Goal: Information Seeking & Learning: Learn about a topic

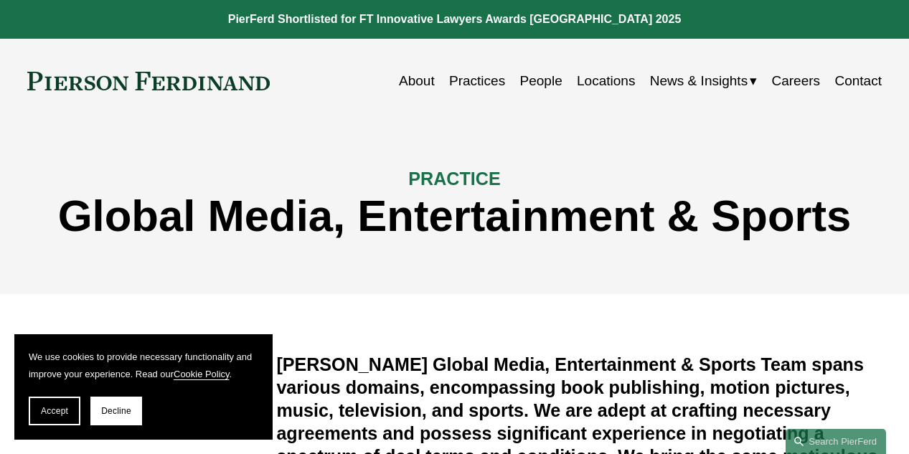
scroll to position [359, 0]
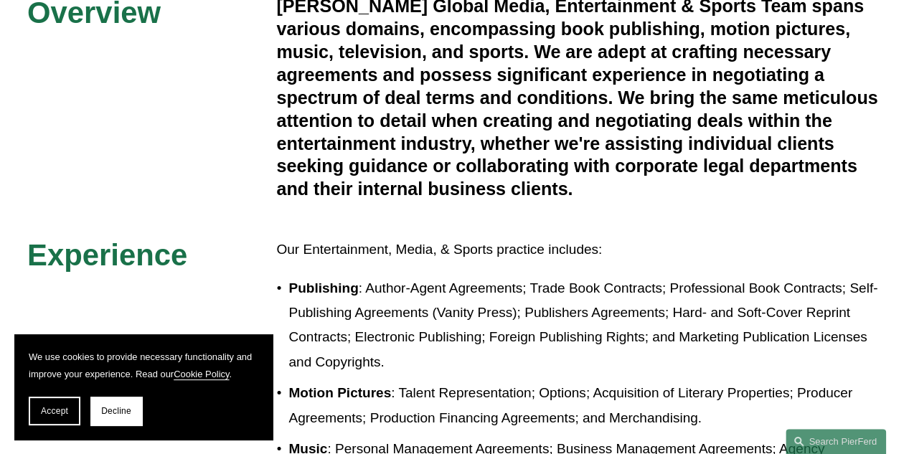
click at [50, 404] on button "Accept" at bounding box center [55, 411] width 52 height 29
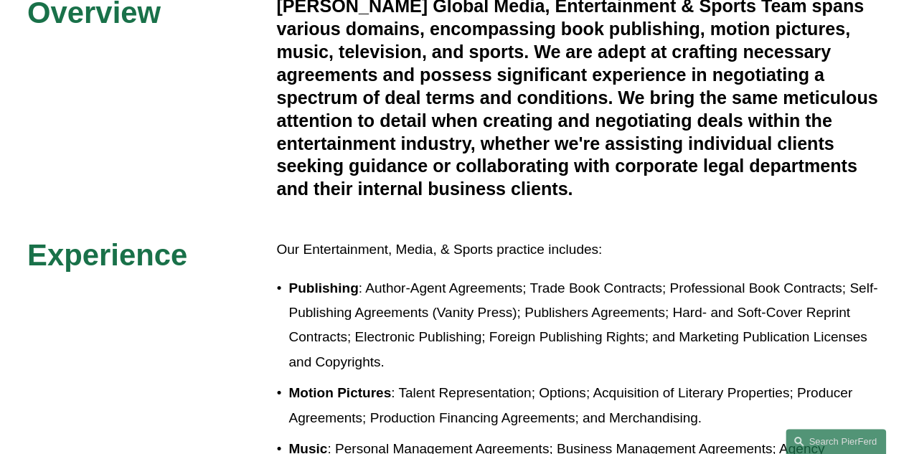
click at [348, 219] on div "Overview [PERSON_NAME] Global Media, Entertainment & Sports Team spans various …" at bounding box center [454, 365] width 909 height 740
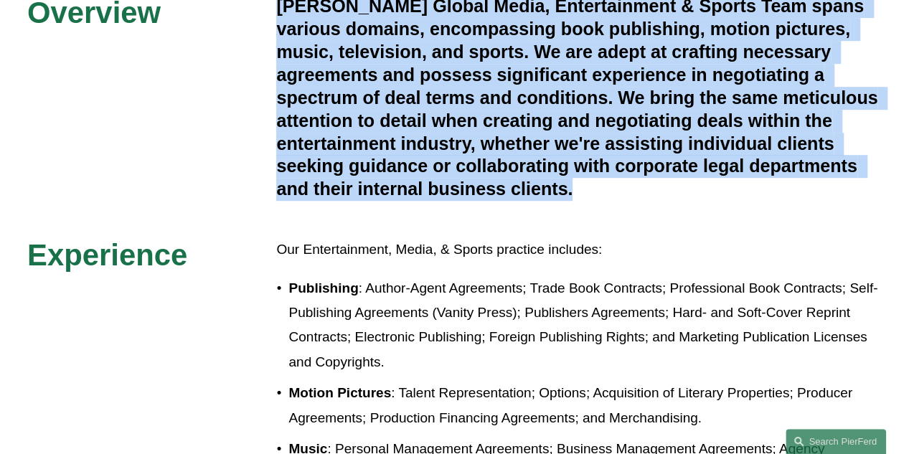
click at [348, 219] on div "Overview [PERSON_NAME] Global Media, Entertainment & Sports Team spans various …" at bounding box center [454, 365] width 909 height 740
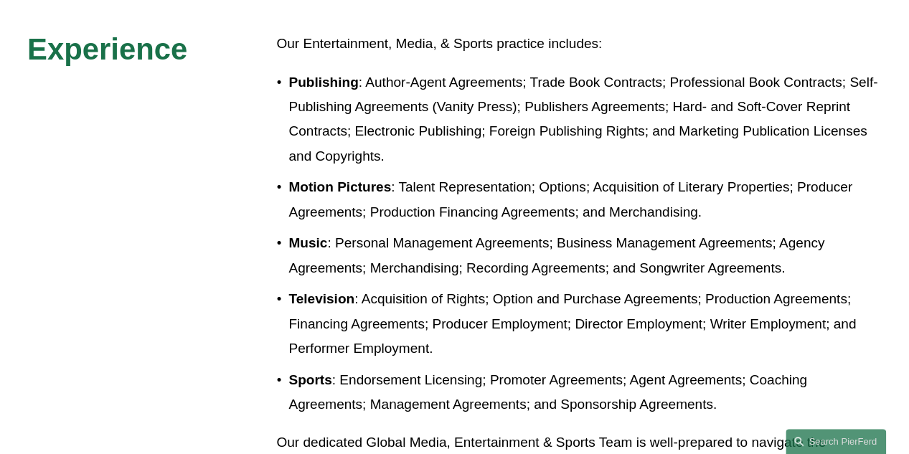
scroll to position [718, 0]
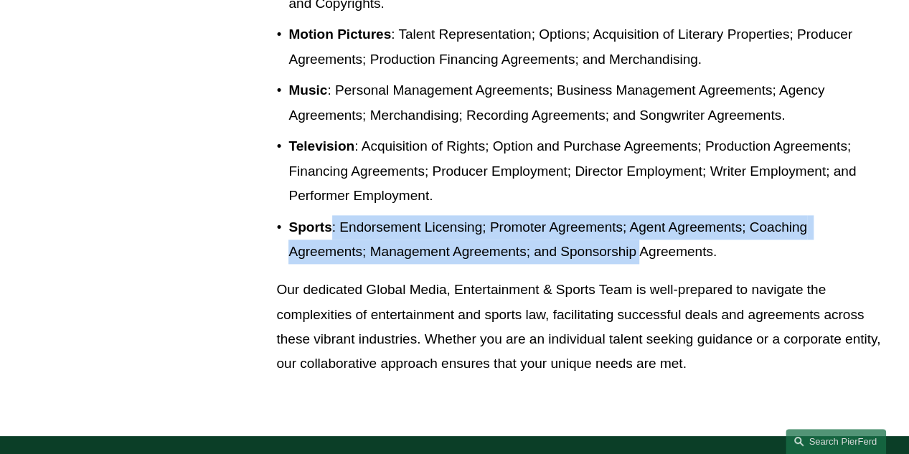
drag, startPoint x: 333, startPoint y: 225, endPoint x: 643, endPoint y: 252, distance: 311.2
click at [643, 252] on p "Sports : Endorsement Licensing; Promoter Agreements; Agent Agreements; Coaching…" at bounding box center [586, 240] width 594 height 50
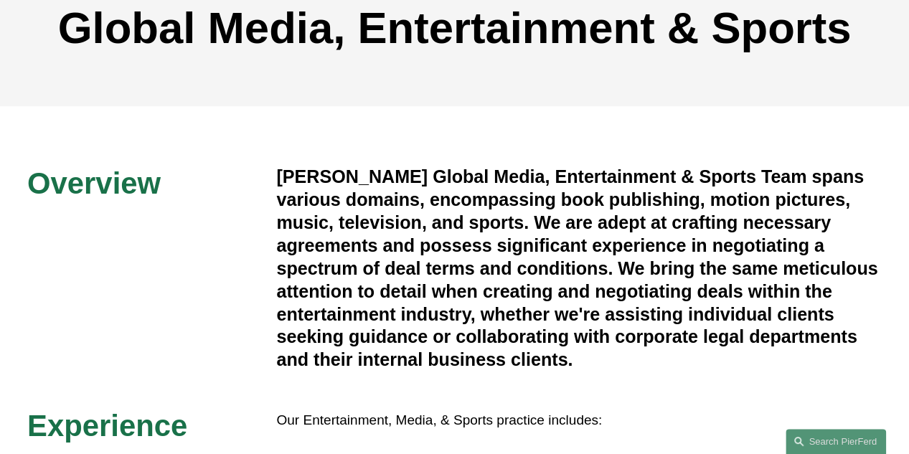
scroll to position [0, 0]
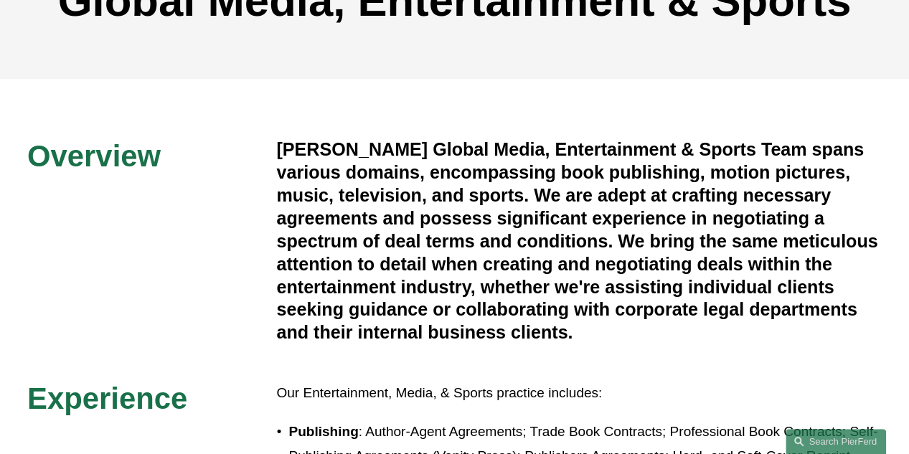
click at [488, 161] on h4 "[PERSON_NAME] Global Media, Entertainment & Sports Team spans various domains, …" at bounding box center [579, 242] width 606 height 206
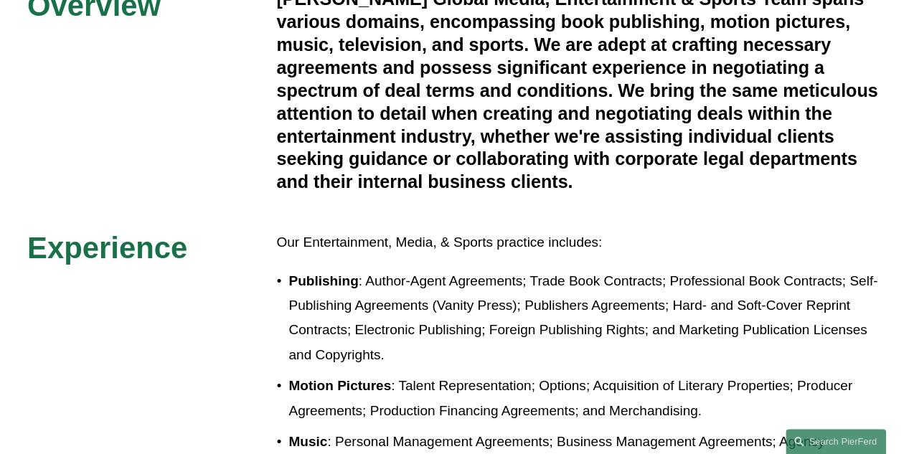
scroll to position [502, 0]
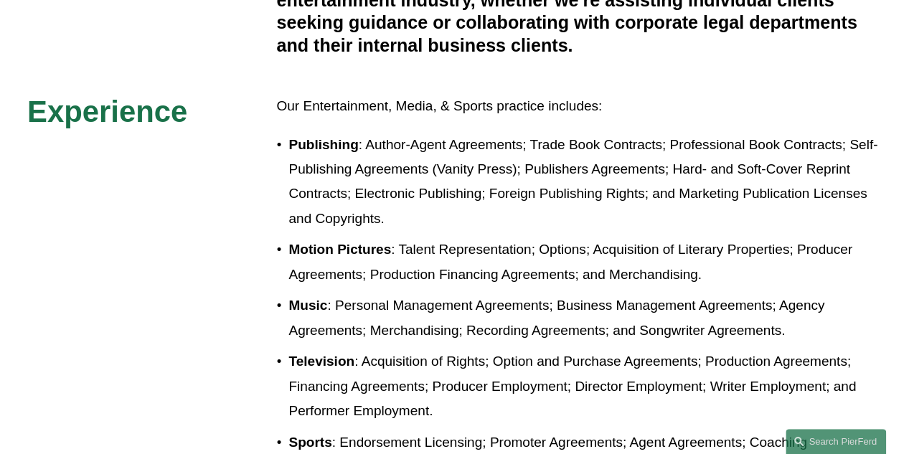
click at [254, 250] on div "Overview [PERSON_NAME] Global Media, Entertainment & Sports Team spans various …" at bounding box center [454, 221] width 909 height 740
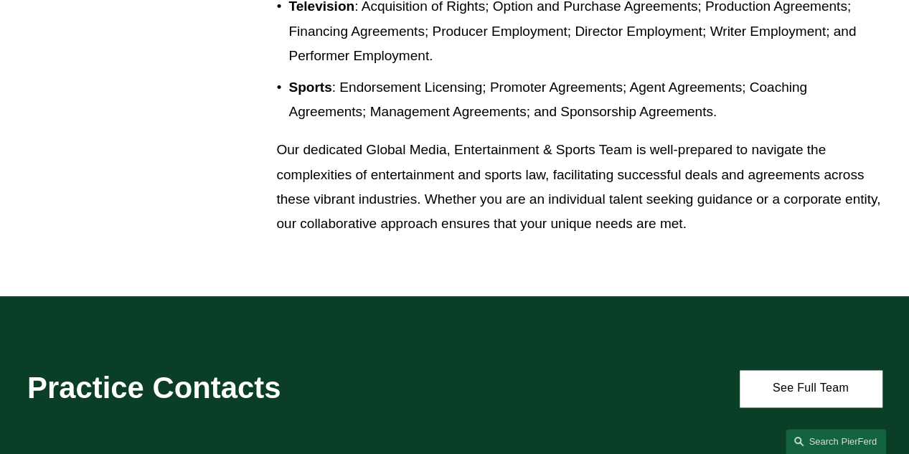
scroll to position [861, 0]
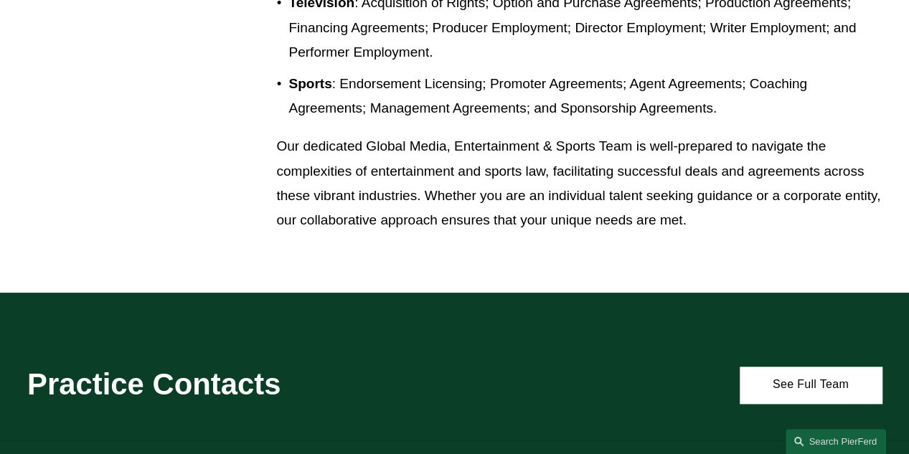
click at [561, 186] on p "Our dedicated Global Media, Entertainment & Sports Team is well-prepared to nav…" at bounding box center [579, 183] width 606 height 98
click at [442, 80] on p "Sports : Endorsement Licensing; Promoter Agreements; Agent Agreements; Coaching…" at bounding box center [586, 97] width 594 height 50
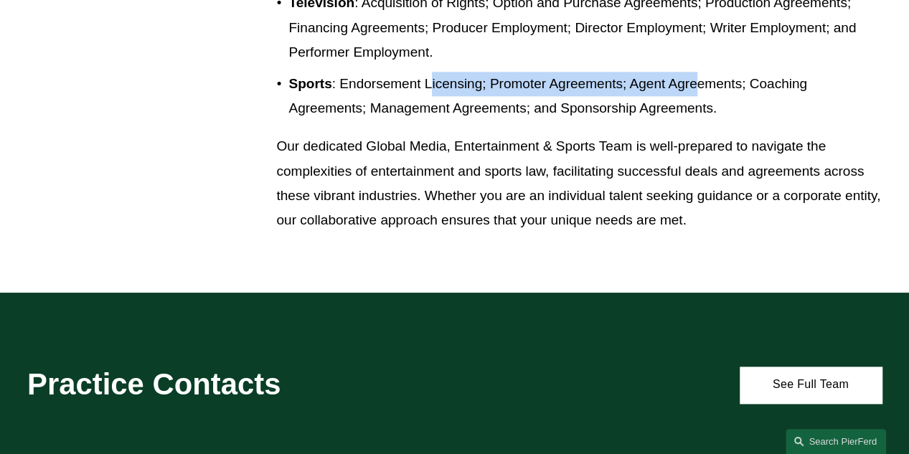
drag, startPoint x: 429, startPoint y: 88, endPoint x: 698, endPoint y: 89, distance: 268.4
click at [698, 89] on p "Sports : Endorsement Licensing; Promoter Agreements; Agent Agreements; Coaching…" at bounding box center [586, 97] width 594 height 50
